Goal: Task Accomplishment & Management: Manage account settings

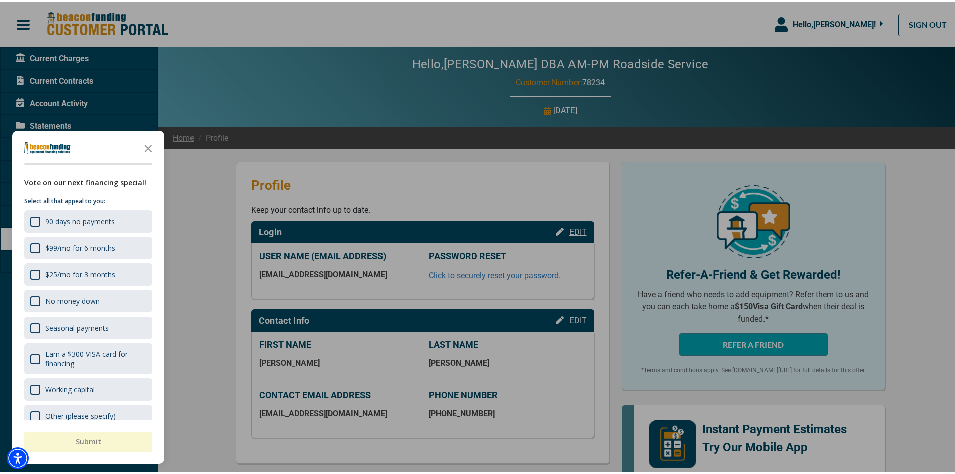
click at [89, 59] on div at bounding box center [481, 237] width 963 height 474
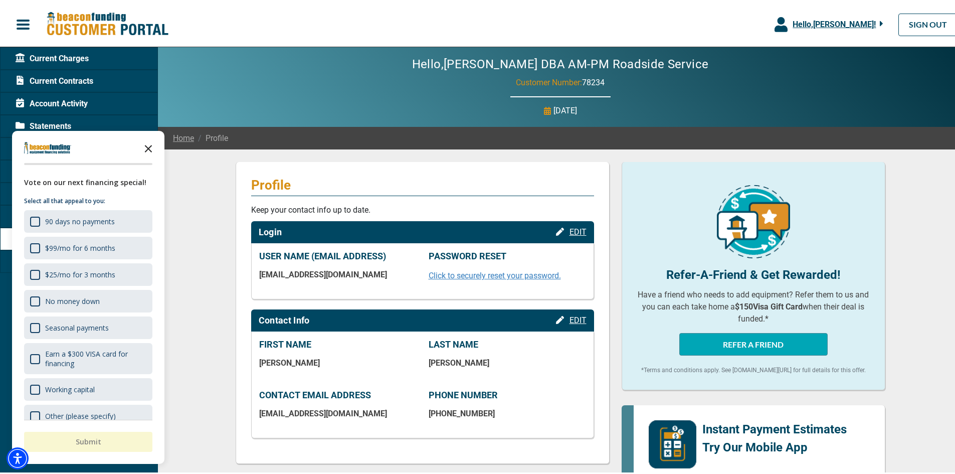
click at [151, 144] on polygon "Close the survey" at bounding box center [149, 147] width 8 height 8
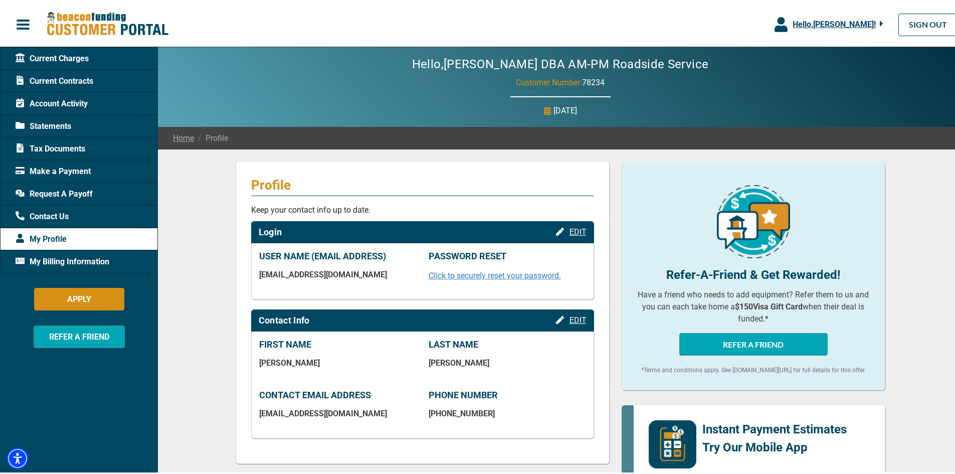
click at [61, 55] on span "Current Charges" at bounding box center [52, 57] width 73 height 12
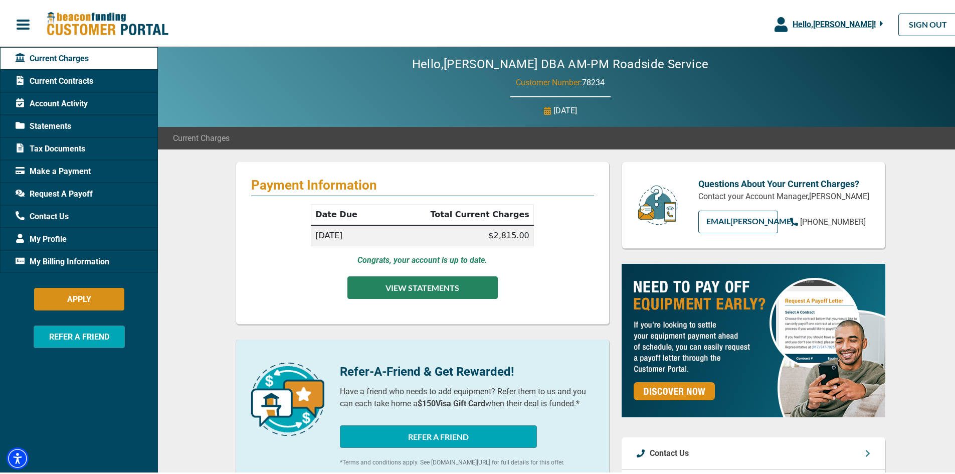
click at [464, 278] on button "VIEW STATEMENTS" at bounding box center [423, 285] width 150 height 23
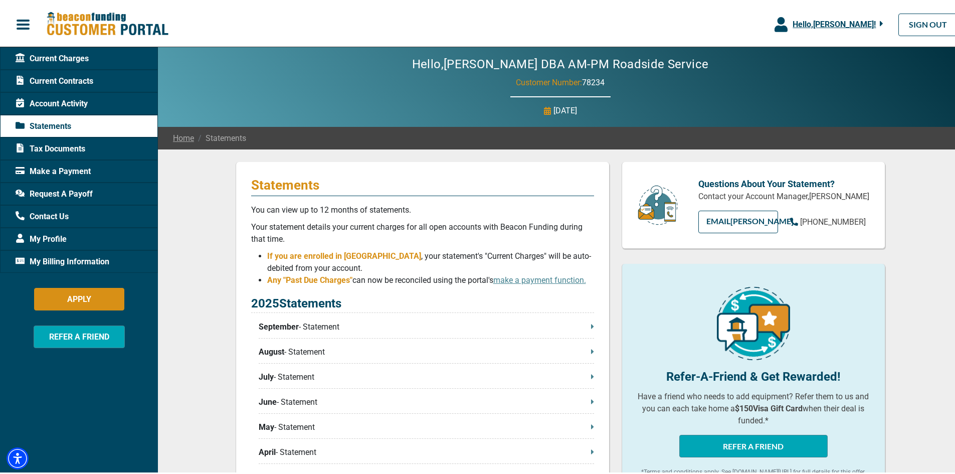
click at [84, 170] on span "Make a Payment" at bounding box center [53, 169] width 75 height 12
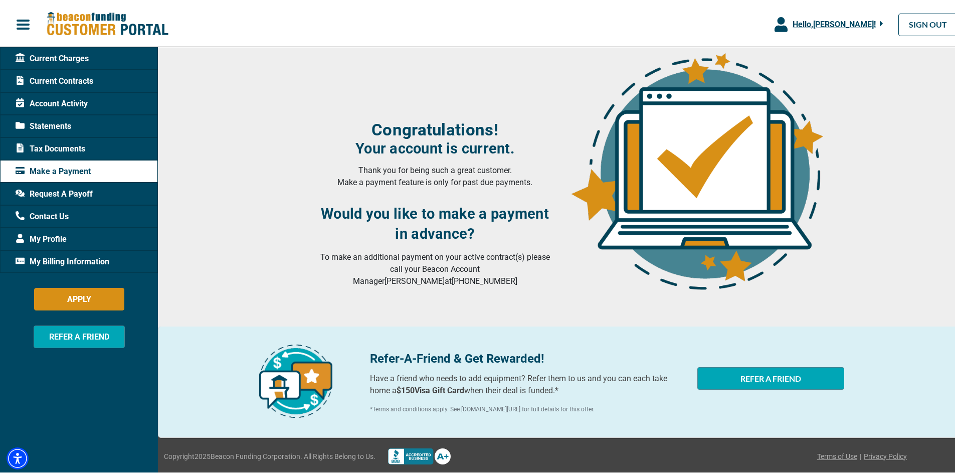
scroll to position [118, 0]
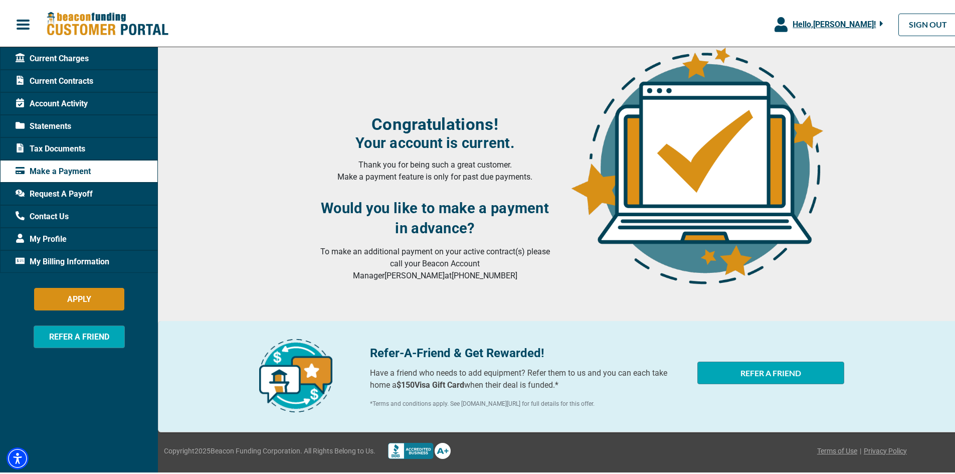
click at [78, 60] on span "Current Charges" at bounding box center [52, 57] width 73 height 12
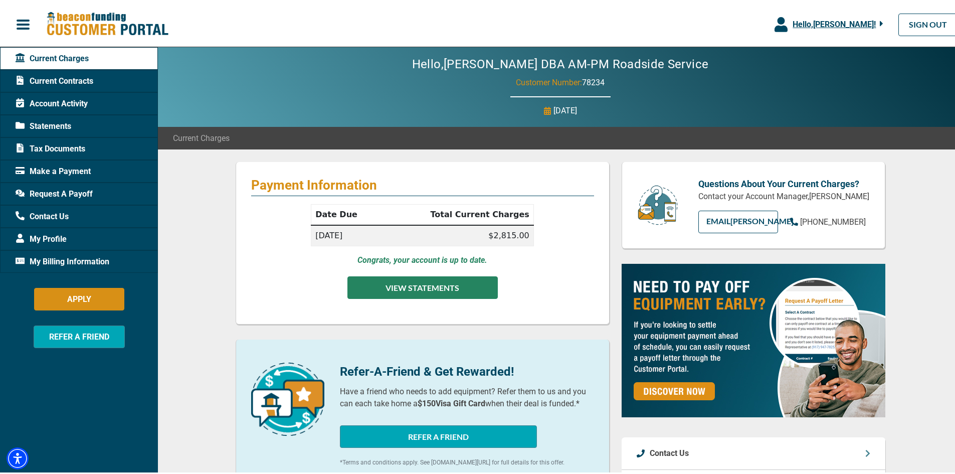
click at [435, 286] on button "VIEW STATEMENTS" at bounding box center [423, 285] width 150 height 23
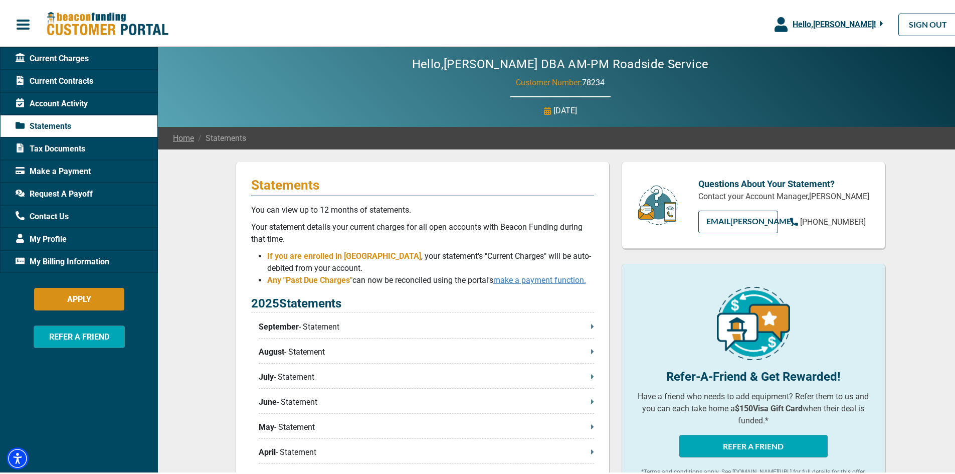
click at [532, 282] on link "make a payment function." at bounding box center [539, 278] width 93 height 10
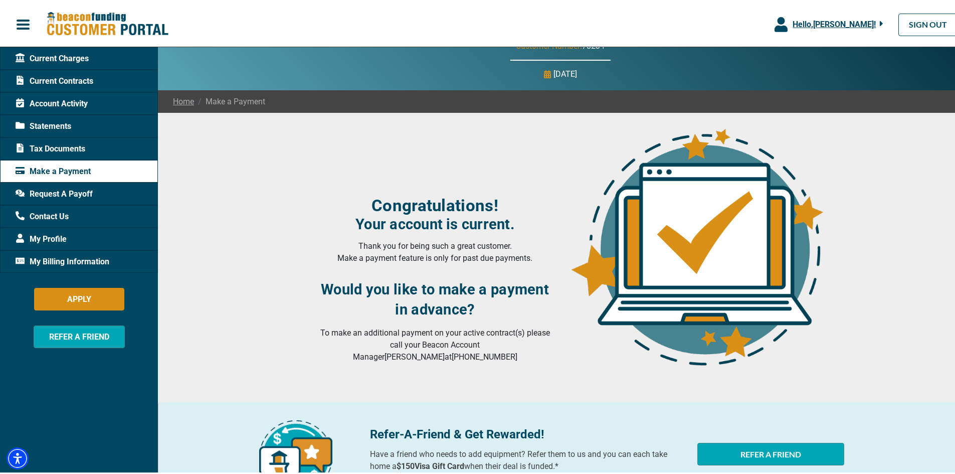
scroll to position [118, 0]
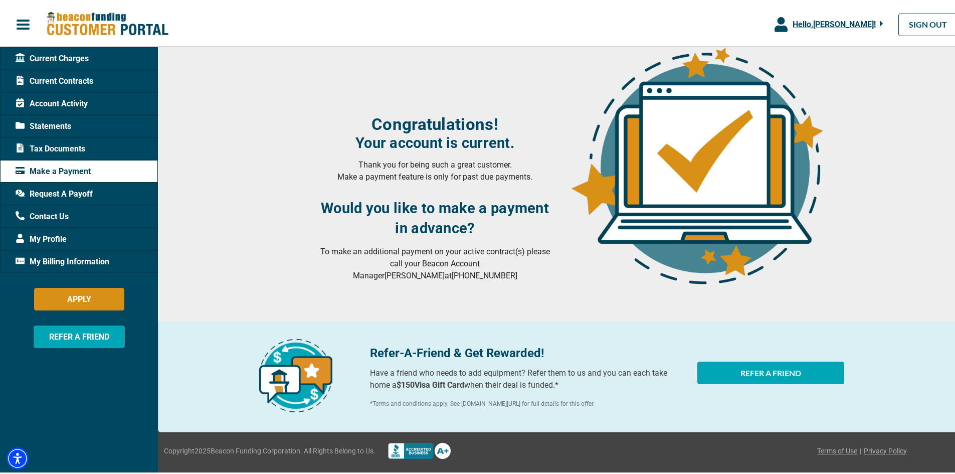
click at [86, 93] on div "Account Activity" at bounding box center [79, 101] width 158 height 23
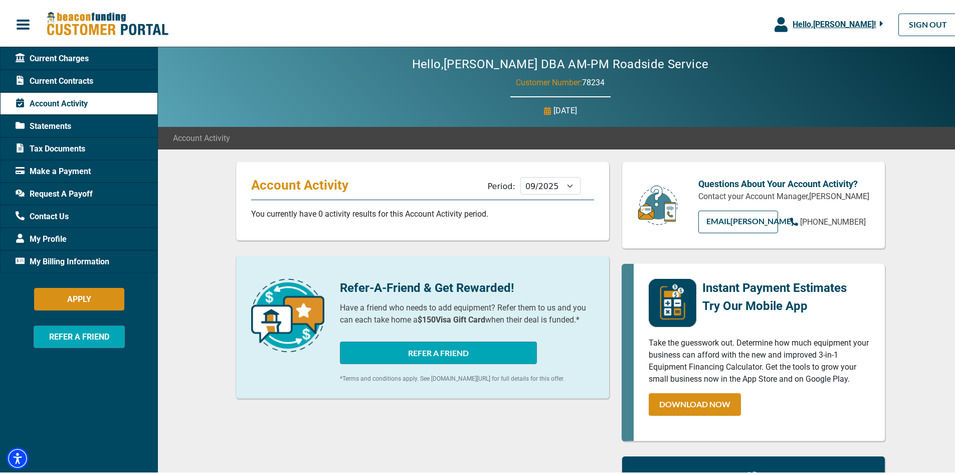
click at [85, 53] on span "Current Charges" at bounding box center [52, 57] width 73 height 12
